Goal: Information Seeking & Learning: Learn about a topic

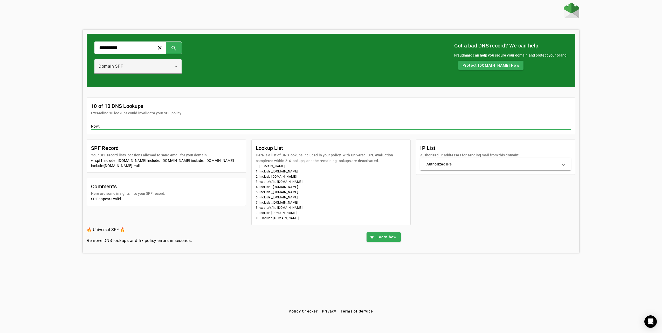
click at [75, 84] on div "********* clear search Domain SPF Got a bad DNS record? We can help. Fraudmarc …" at bounding box center [331, 155] width 662 height 304
click at [137, 62] on div "Domain SPF" at bounding box center [138, 66] width 79 height 15
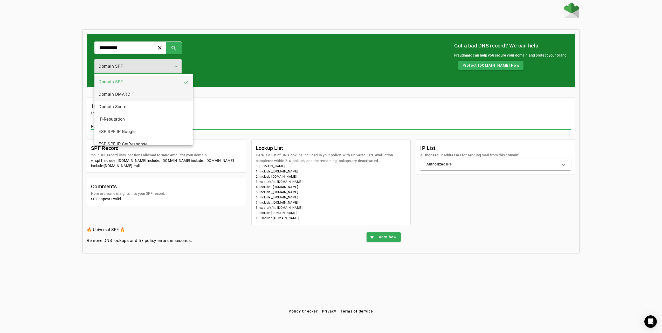
click at [137, 96] on mat-option "Domain DMARC" at bounding box center [143, 94] width 98 height 12
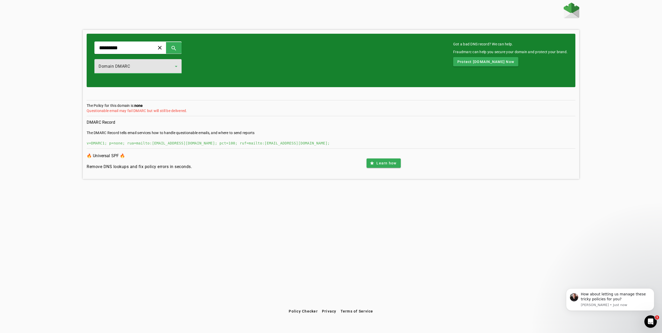
click at [136, 69] on div "Domain DMARC" at bounding box center [137, 66] width 76 height 6
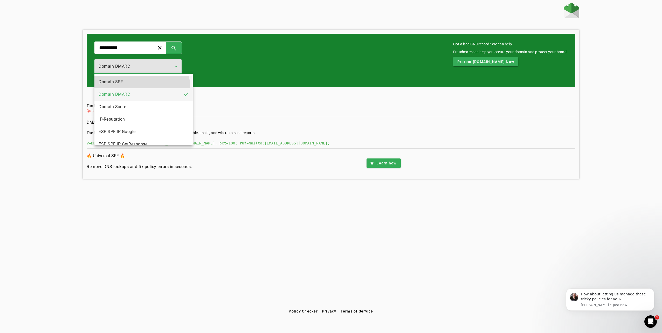
click at [137, 88] on mat-option "Domain SPF" at bounding box center [143, 82] width 98 height 12
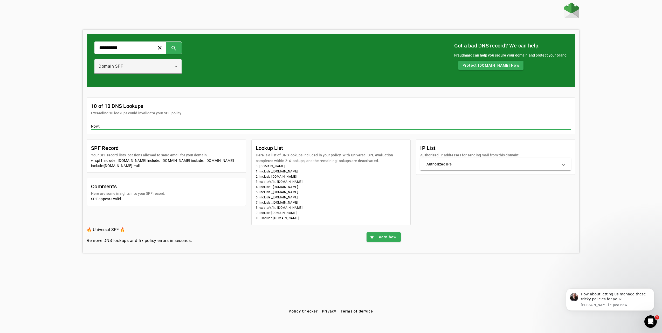
drag, startPoint x: 303, startPoint y: 171, endPoint x: 272, endPoint y: 172, distance: 31.4
click at [272, 172] on li "1: include:_s.corp-email.com" at bounding box center [331, 171] width 151 height 5
copy li "s.corp-email.com"
click at [326, 167] on li "0: shokz.com" at bounding box center [331, 166] width 151 height 5
click at [134, 60] on div "Domain SPF" at bounding box center [138, 66] width 79 height 15
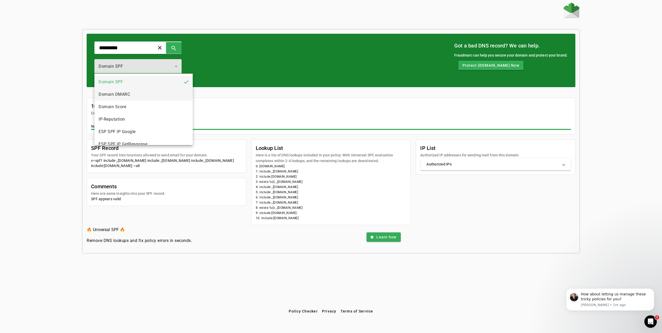
click at [124, 98] on mat-option "Domain DMARC" at bounding box center [143, 94] width 98 height 12
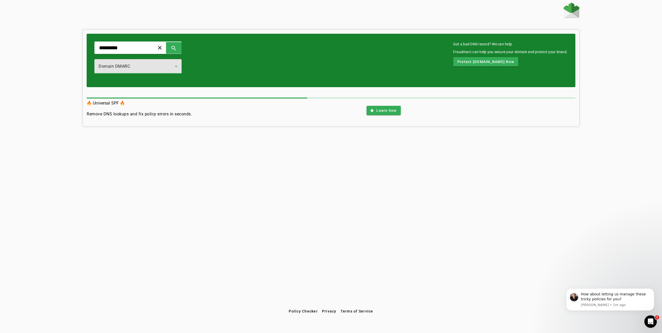
click at [146, 75] on div at bounding box center [137, 77] width 87 height 6
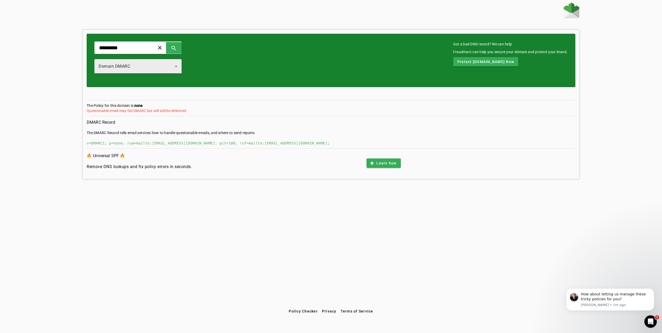
click at [150, 66] on div "Domain DMARC" at bounding box center [137, 66] width 76 height 6
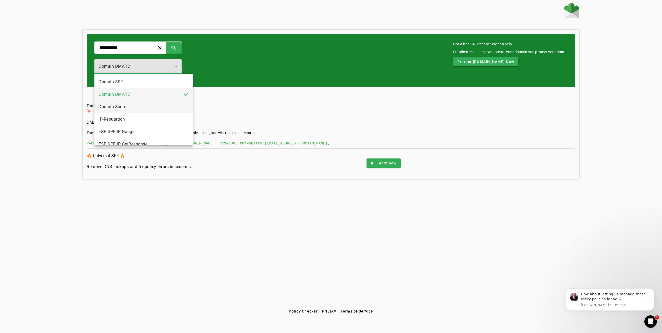
click at [129, 111] on mat-option "Domain Score" at bounding box center [143, 107] width 98 height 12
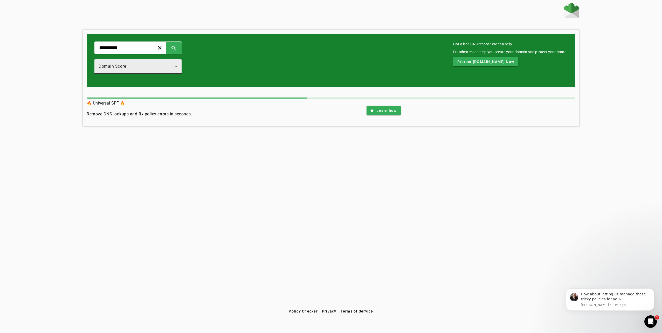
click at [154, 72] on div "Domain Score" at bounding box center [138, 66] width 79 height 15
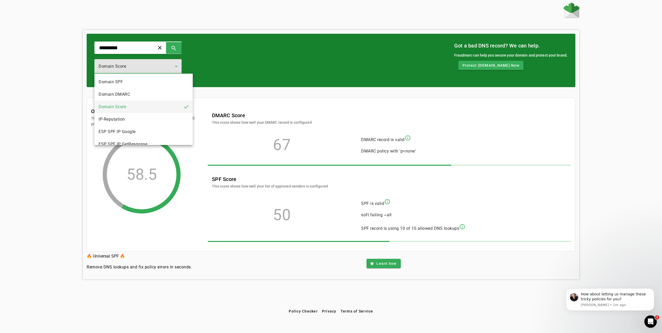
click at [158, 68] on div at bounding box center [331, 166] width 662 height 333
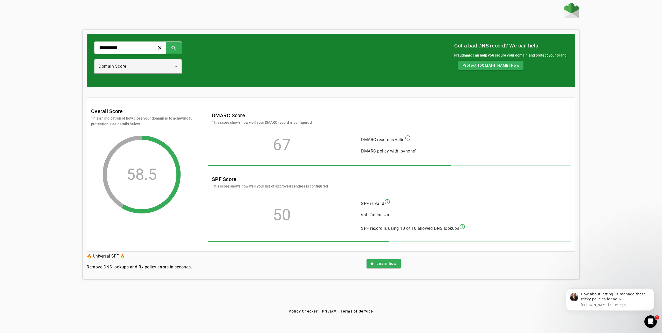
click at [287, 73] on div "********* clear search Domain Score Got a bad DNS record? We can help. Fraudmar…" at bounding box center [331, 60] width 488 height 53
click at [465, 226] on mat-icon "info_outline" at bounding box center [462, 226] width 6 height 6
click at [151, 66] on div "Domain Score" at bounding box center [137, 66] width 76 height 6
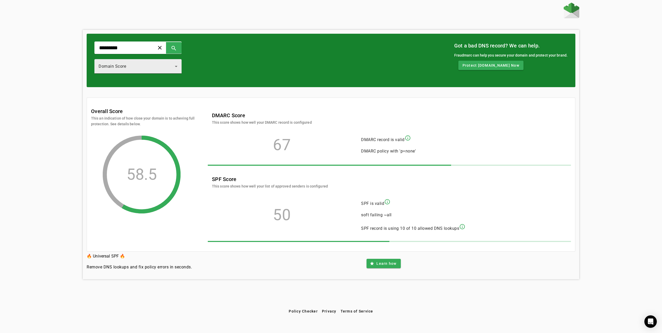
click at [150, 67] on div "Domain Score" at bounding box center [137, 66] width 76 height 6
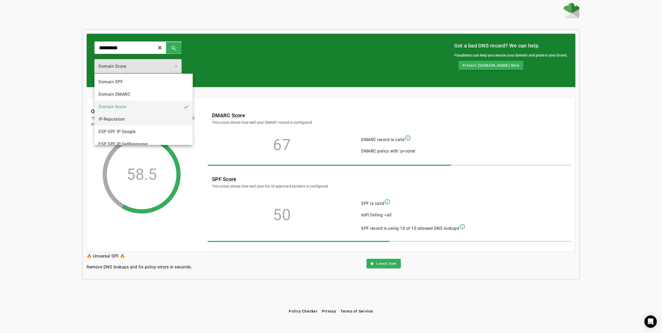
click at [139, 122] on mat-option "IP-Reputation" at bounding box center [143, 119] width 98 height 12
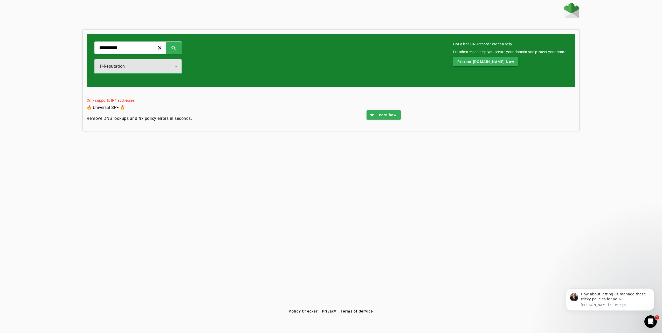
click at [175, 66] on div "IP-Reputation" at bounding box center [137, 66] width 76 height 6
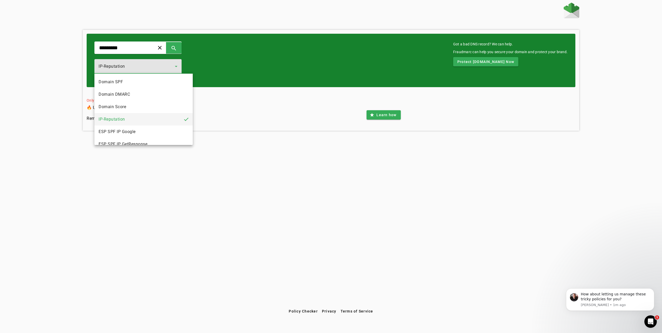
click at [176, 66] on div at bounding box center [331, 166] width 662 height 333
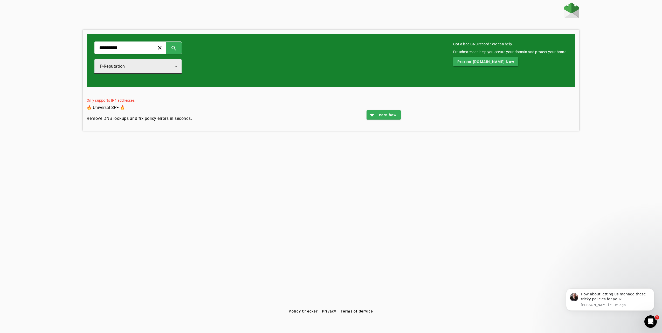
click at [175, 64] on div "IP-Reputation" at bounding box center [137, 66] width 76 height 6
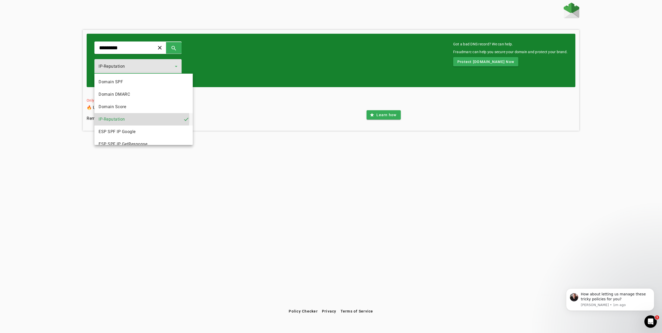
click at [137, 119] on mat-option "IP-Reputation" at bounding box center [143, 119] width 98 height 12
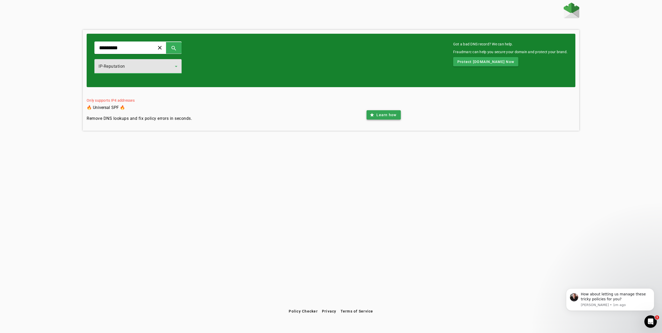
click at [376, 112] on span at bounding box center [383, 115] width 34 height 12
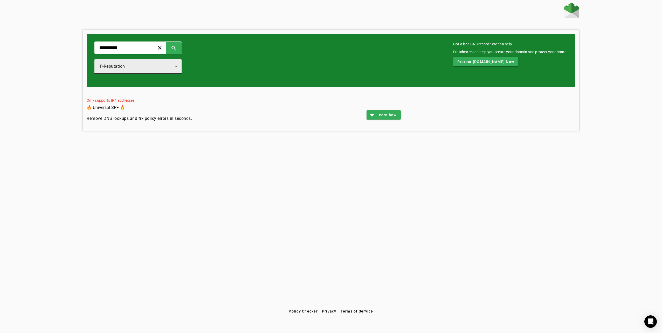
click at [152, 70] on div "IP-Reputation" at bounding box center [138, 66] width 79 height 15
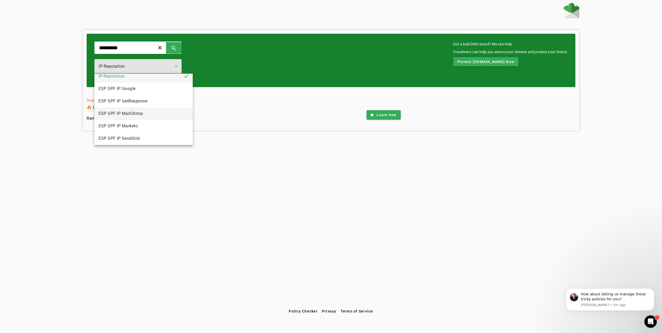
scroll to position [31, 0]
click at [164, 101] on mat-option "ESP SPF IP Google" at bounding box center [143, 100] width 98 height 12
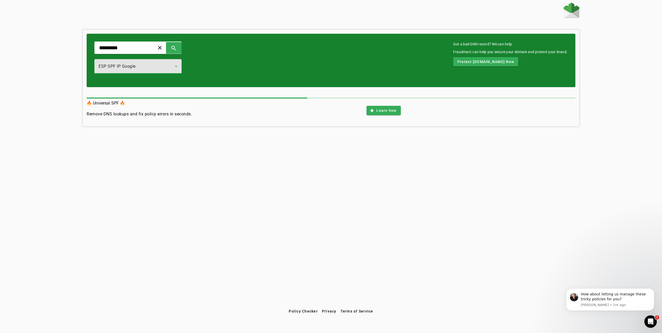
click at [156, 66] on div "ESP SPF IP Google" at bounding box center [137, 66] width 76 height 6
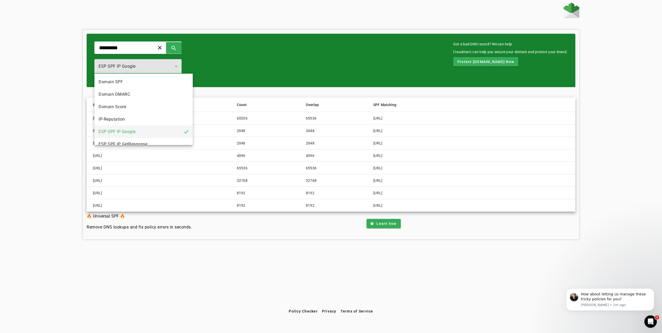
click at [156, 66] on div at bounding box center [331, 166] width 662 height 333
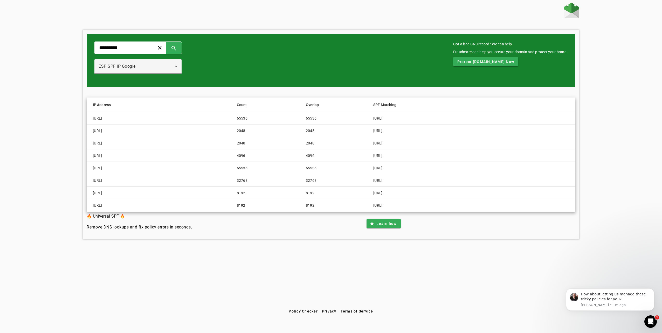
click at [178, 79] on div at bounding box center [137, 77] width 87 height 6
click at [180, 74] on div at bounding box center [137, 77] width 87 height 6
click at [177, 73] on div "ESP SPF IP Google" at bounding box center [138, 66] width 79 height 15
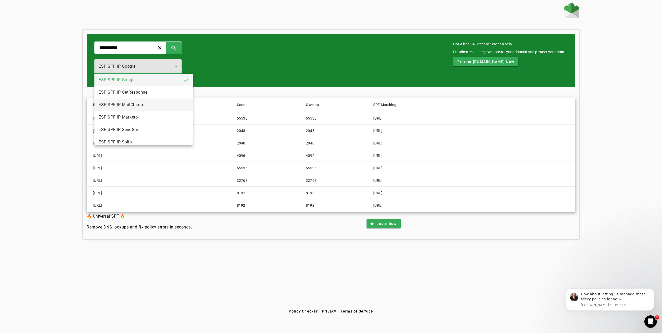
scroll to position [57, 0]
click at [156, 102] on mat-option "ESP SPF IP MailChimp" at bounding box center [143, 99] width 98 height 12
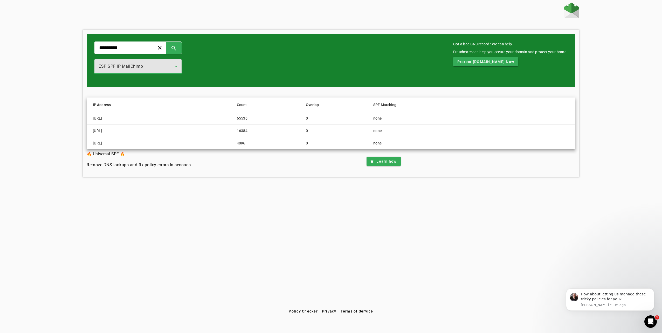
click at [154, 66] on div "ESP SPF IP MailChimp" at bounding box center [137, 66] width 76 height 6
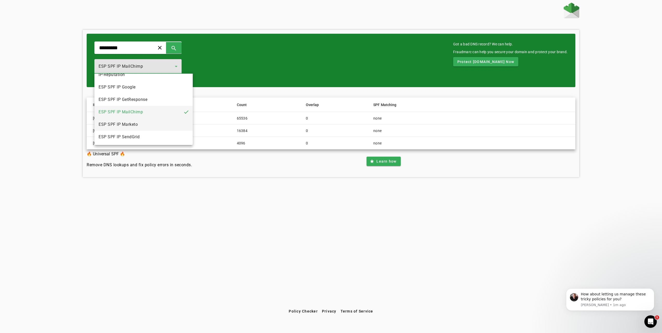
scroll to position [57, 0]
click at [153, 141] on mat-option "ESP SPF IP Splio" at bounding box center [143, 137] width 98 height 12
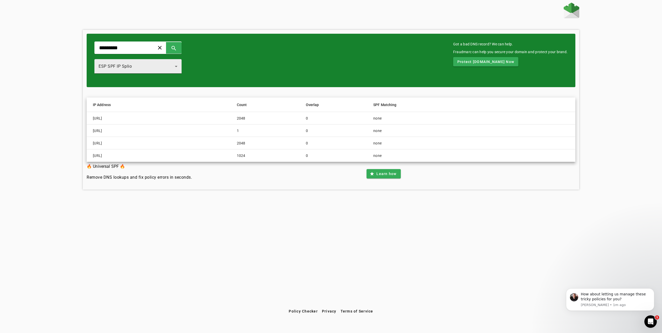
click at [164, 73] on div "ESP SPF IP Splio" at bounding box center [138, 66] width 79 height 15
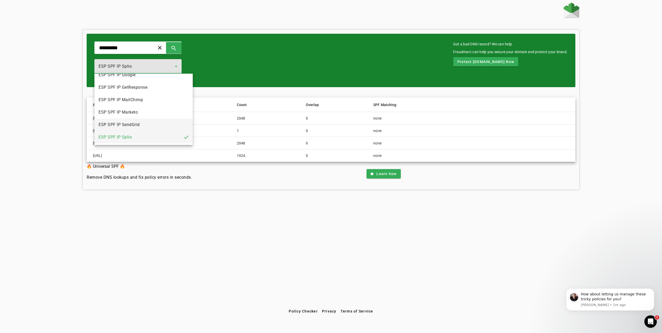
scroll to position [57, 0]
click at [137, 122] on span "ESP SPF IP SendGrid" at bounding box center [119, 124] width 41 height 6
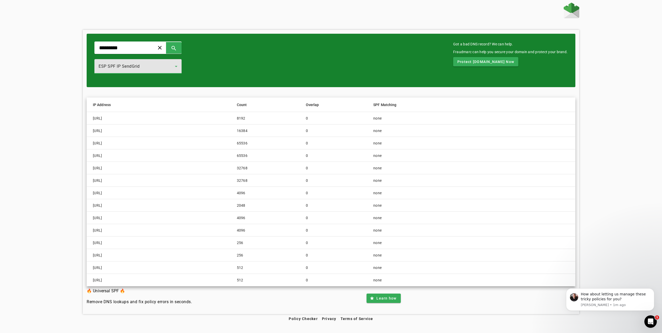
click at [319, 282] on mat-cell "0" at bounding box center [336, 280] width 69 height 12
click at [383, 292] on span at bounding box center [383, 298] width 34 height 12
click at [380, 296] on span "Learn how" at bounding box center [386, 298] width 20 height 5
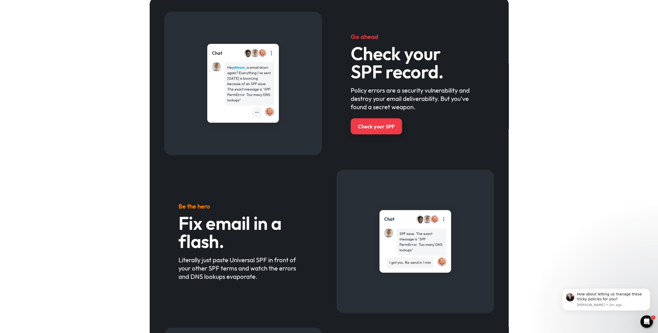
scroll to position [259, 0]
